Goal: Check status: Check status

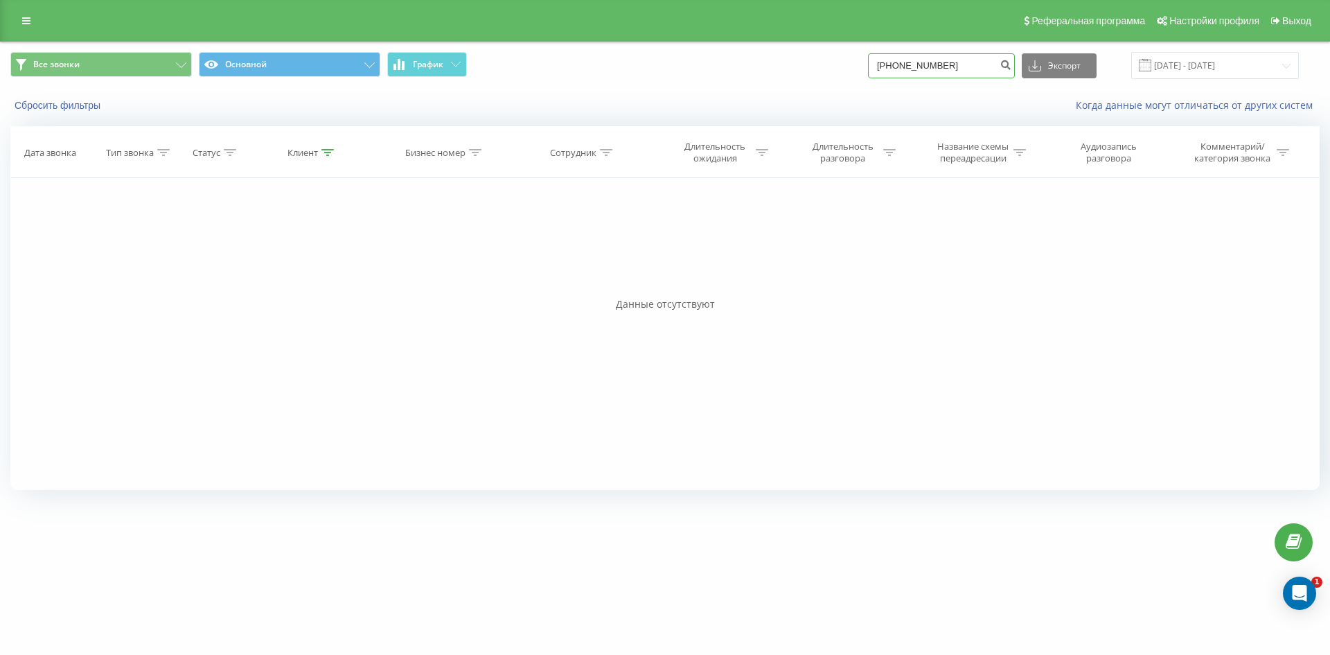
click at [894, 70] on input "[PHONE_NUMBER]" at bounding box center [941, 65] width 147 height 25
type input "380679906712"
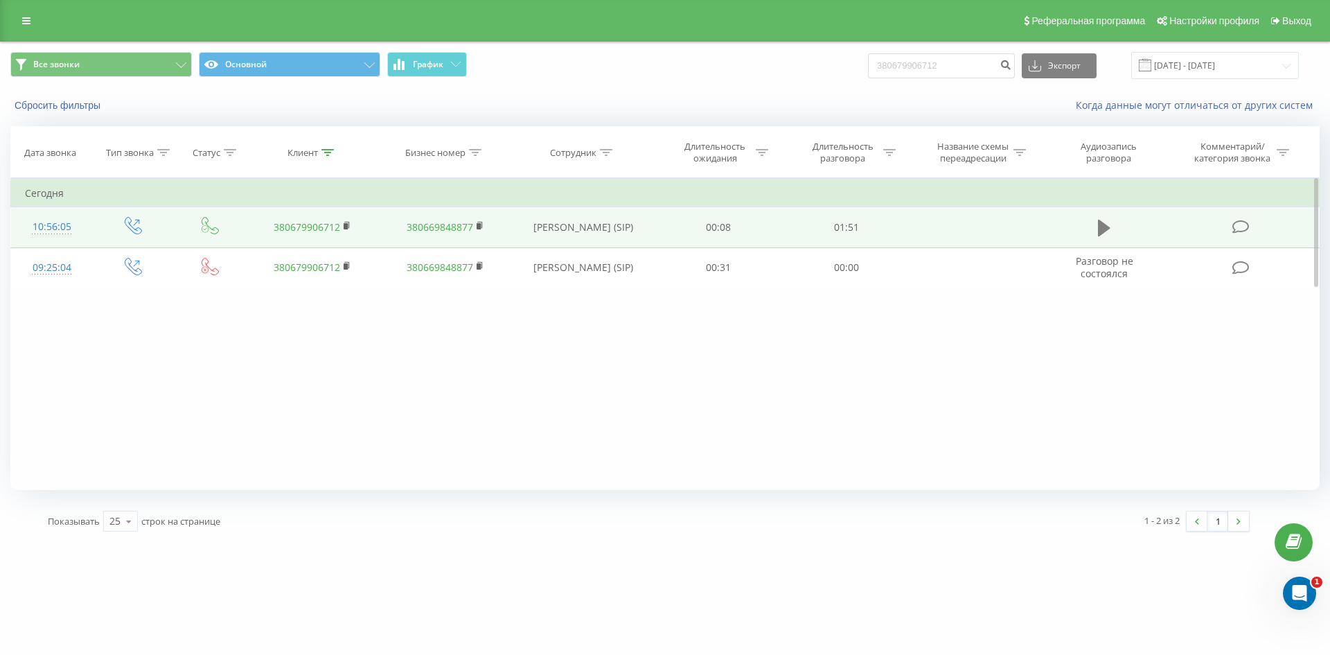
click at [1101, 228] on icon at bounding box center [1104, 228] width 12 height 17
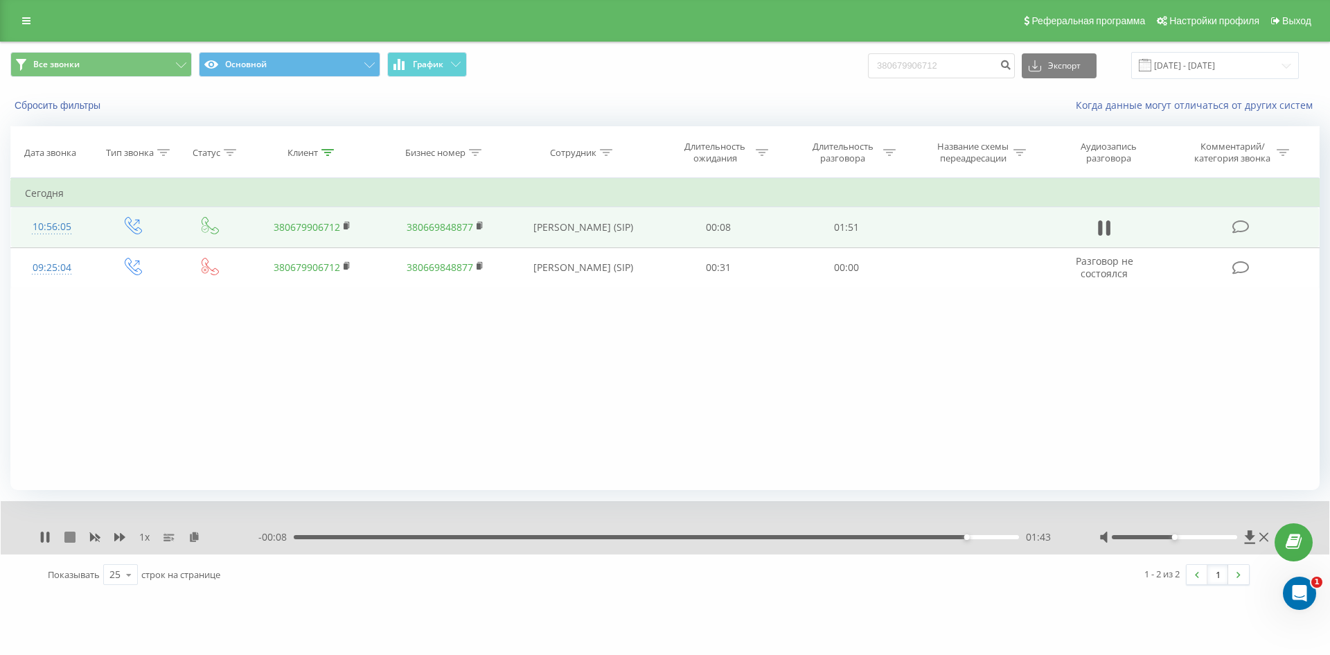
click at [72, 540] on icon at bounding box center [69, 536] width 11 height 11
click at [42, 106] on button "Сбросить фильтры" at bounding box center [58, 105] width 97 height 12
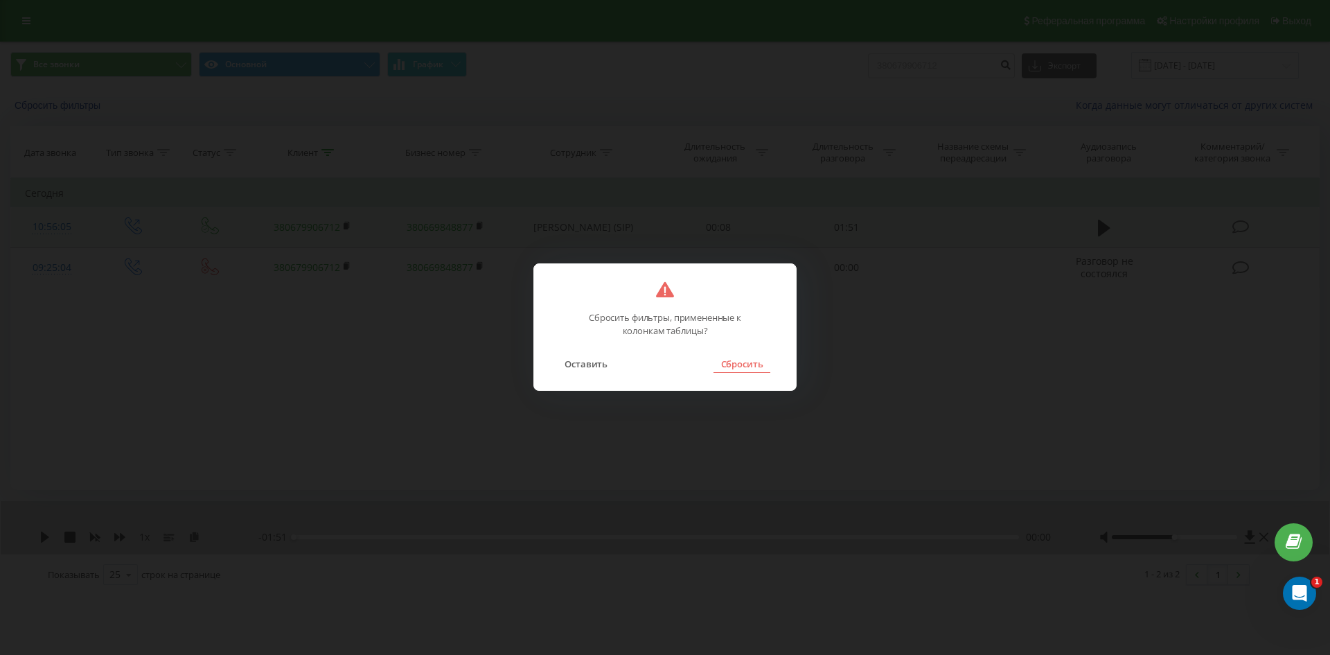
click at [737, 368] on button "Сбросить" at bounding box center [741, 364] width 56 height 18
